Goal: Task Accomplishment & Management: Use online tool/utility

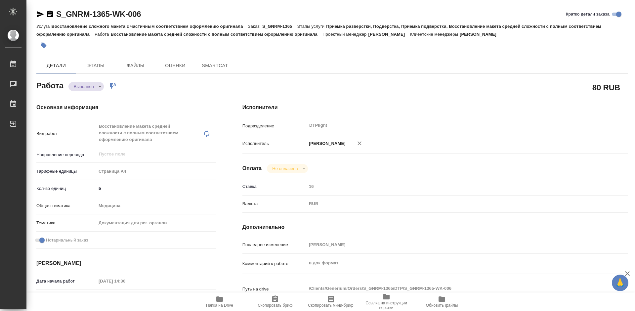
type textarea "x"
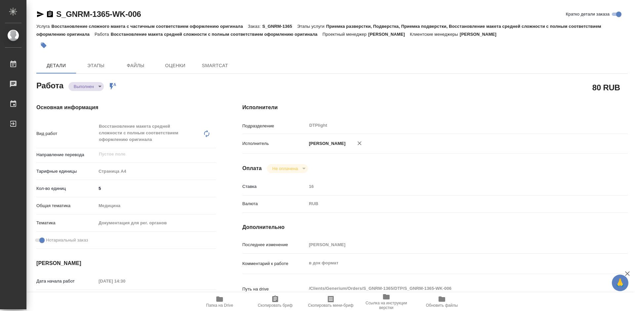
type textarea "x"
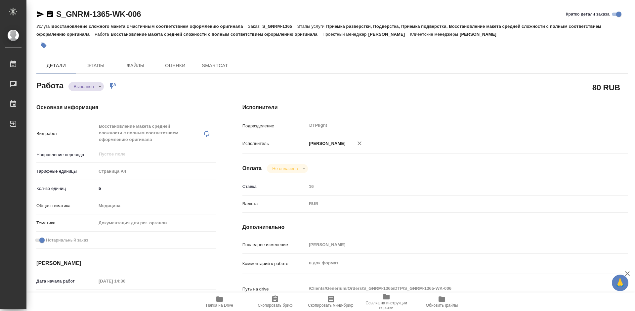
type textarea "x"
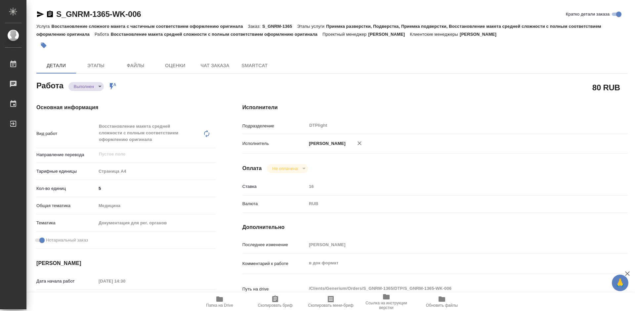
type textarea "x"
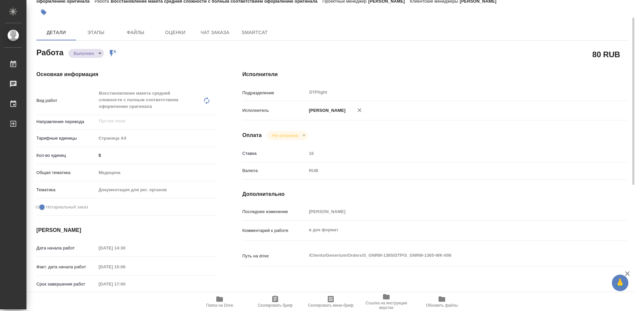
type textarea "x"
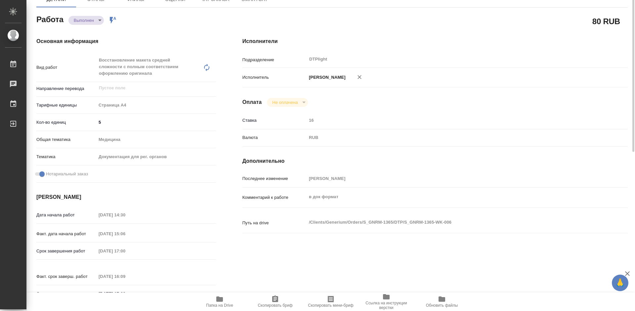
scroll to position [33, 0]
